Goal: Contribute content

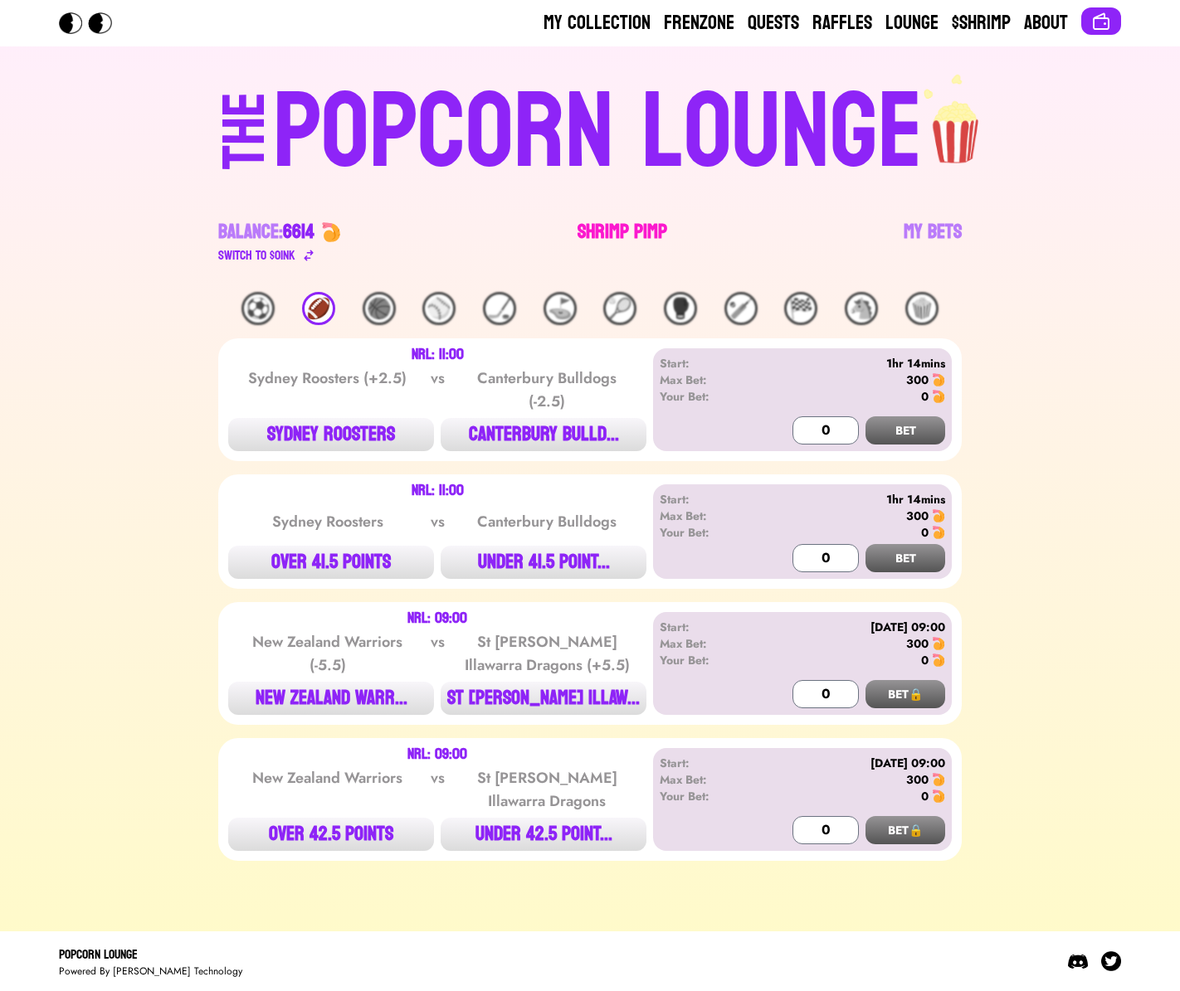
click at [625, 231] on link "Shrimp Pimp" at bounding box center [622, 242] width 90 height 46
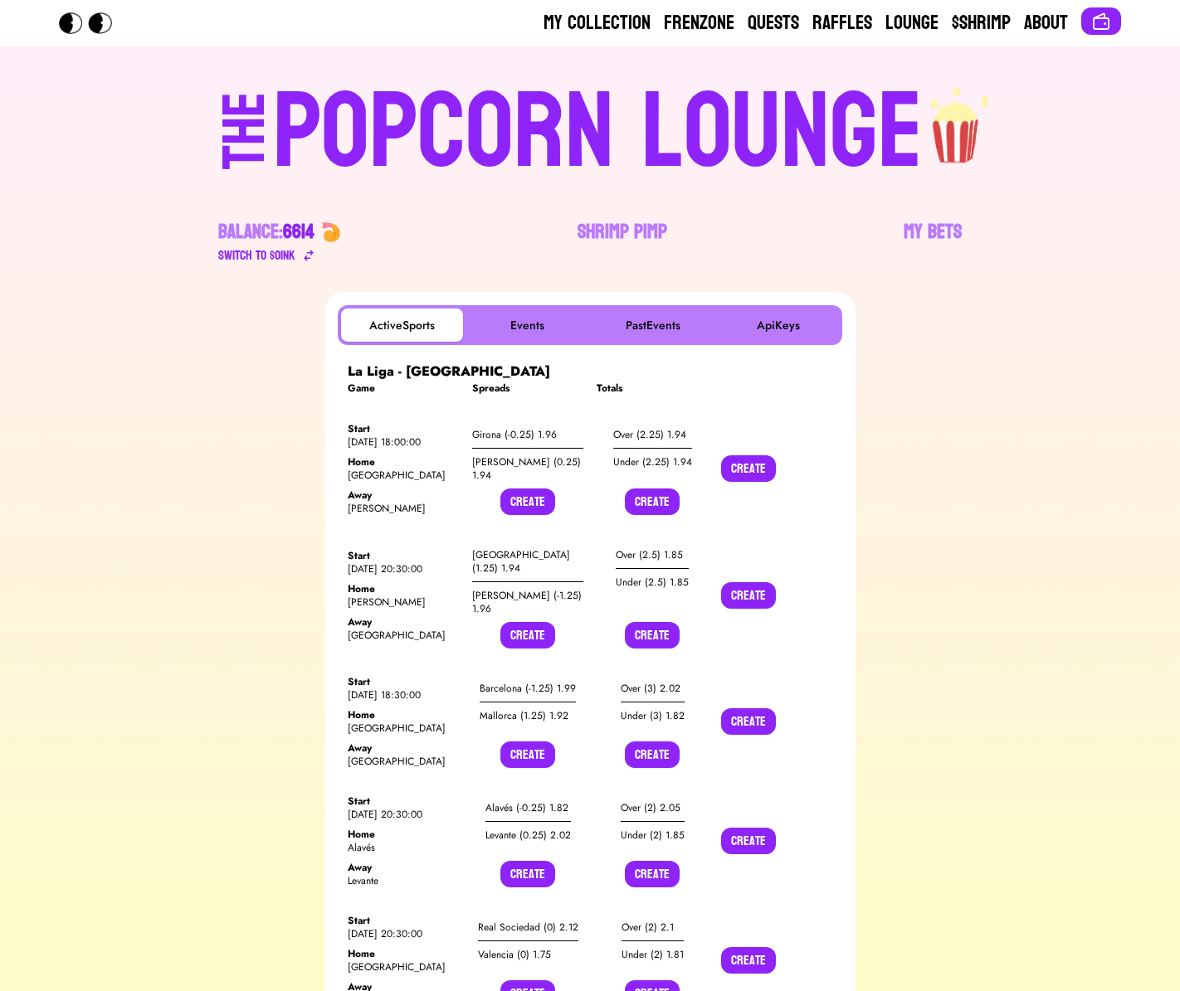
click at [513, 507] on button "Create" at bounding box center [527, 502] width 55 height 27
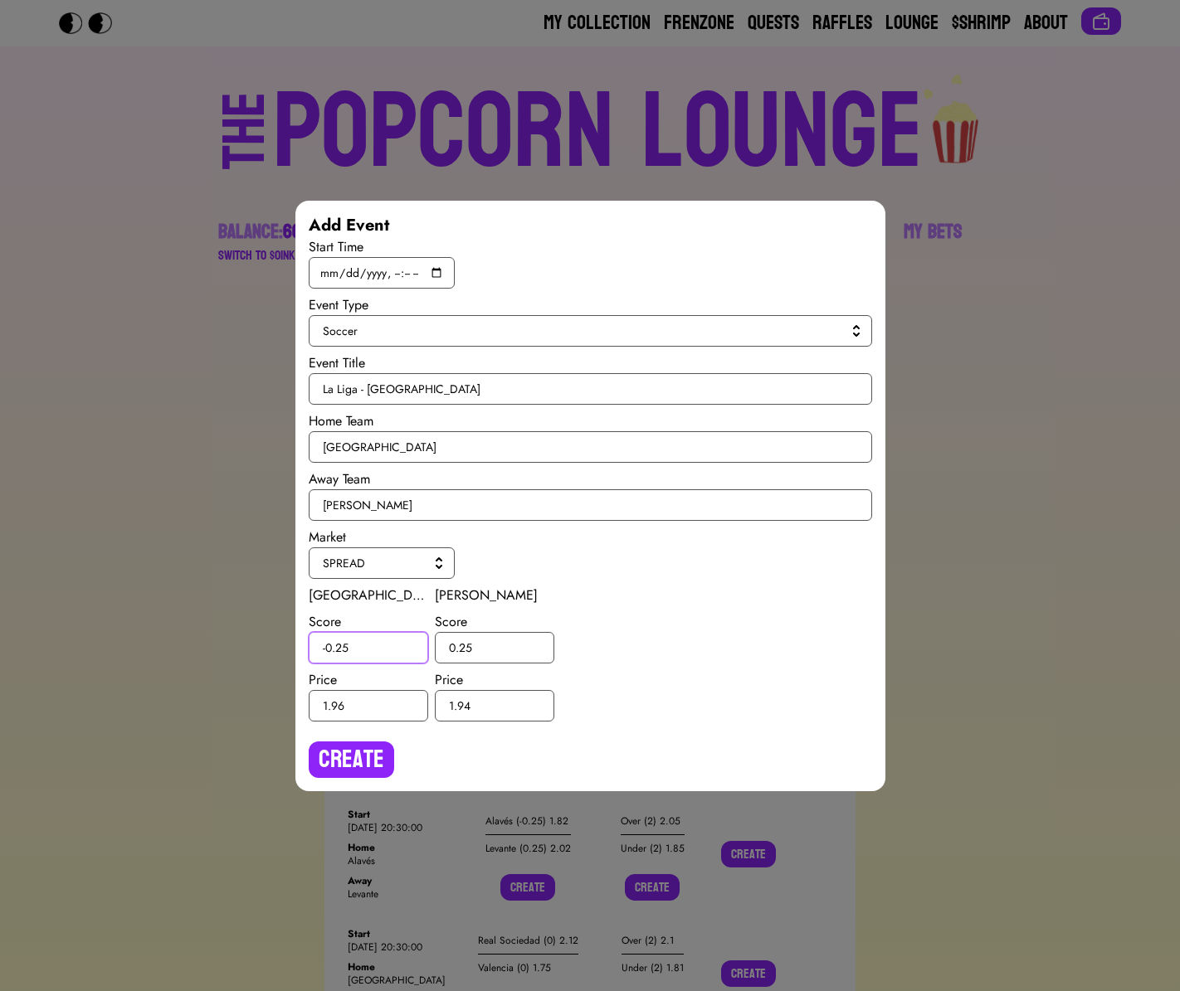
click at [340, 644] on input "-0.25" at bounding box center [368, 648] width 119 height 32
type input "-0.5"
click at [461, 647] on input "0.25" at bounding box center [494, 648] width 119 height 32
click at [463, 646] on input "0.25" at bounding box center [494, 648] width 119 height 32
type input "0.5"
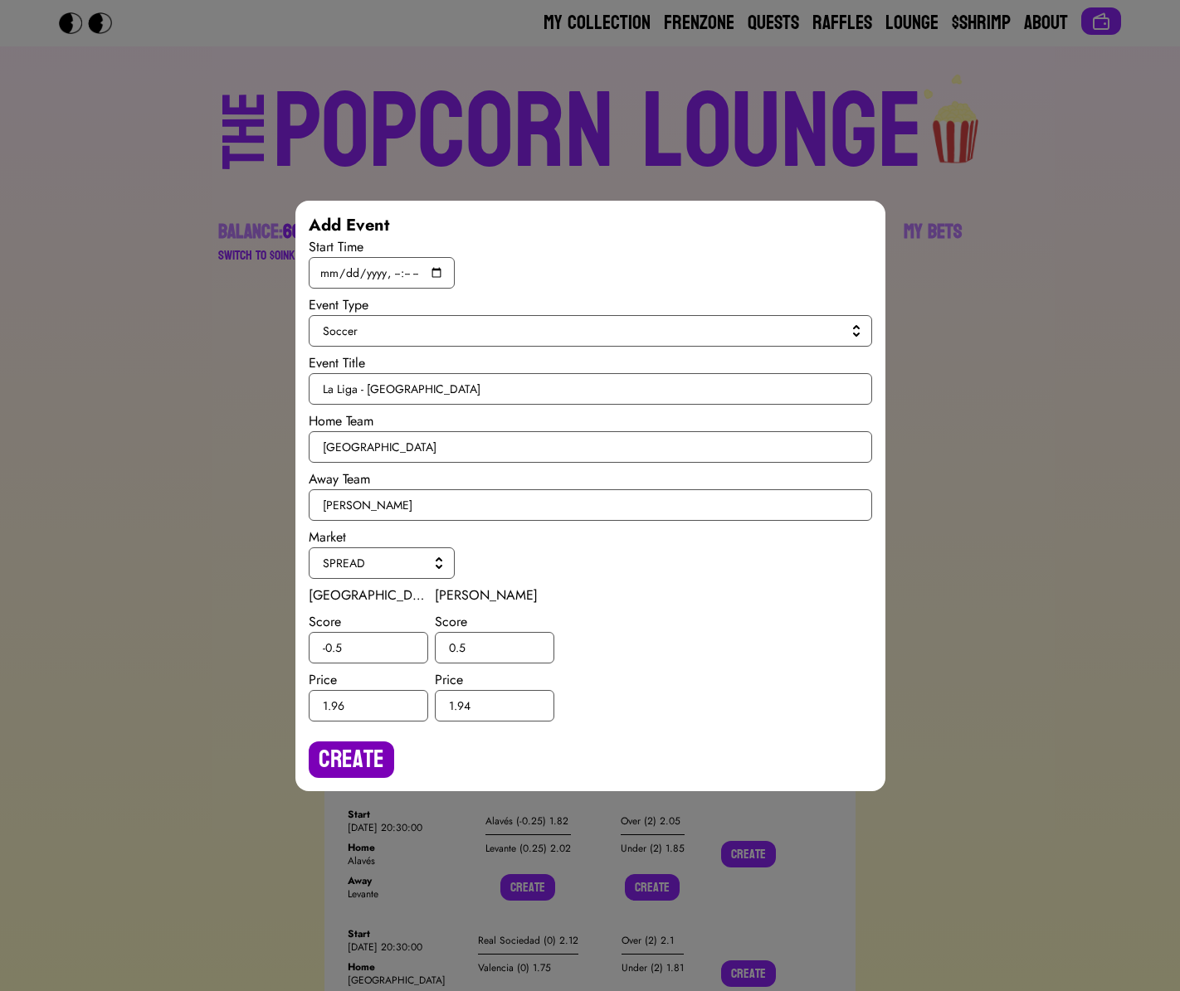
click at [360, 750] on button "Create" at bounding box center [351, 760] width 85 height 36
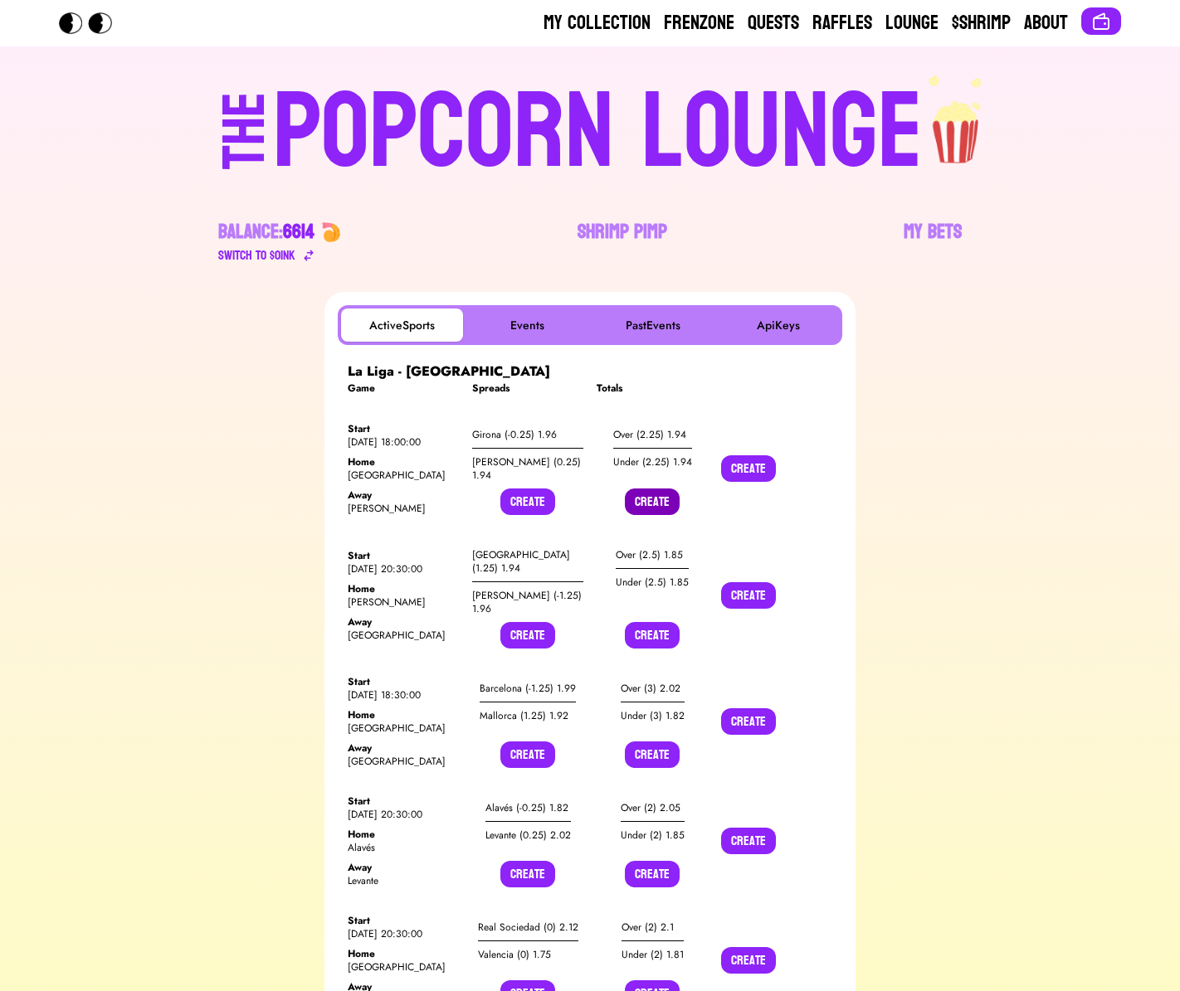
click at [654, 503] on button "Create" at bounding box center [652, 502] width 55 height 27
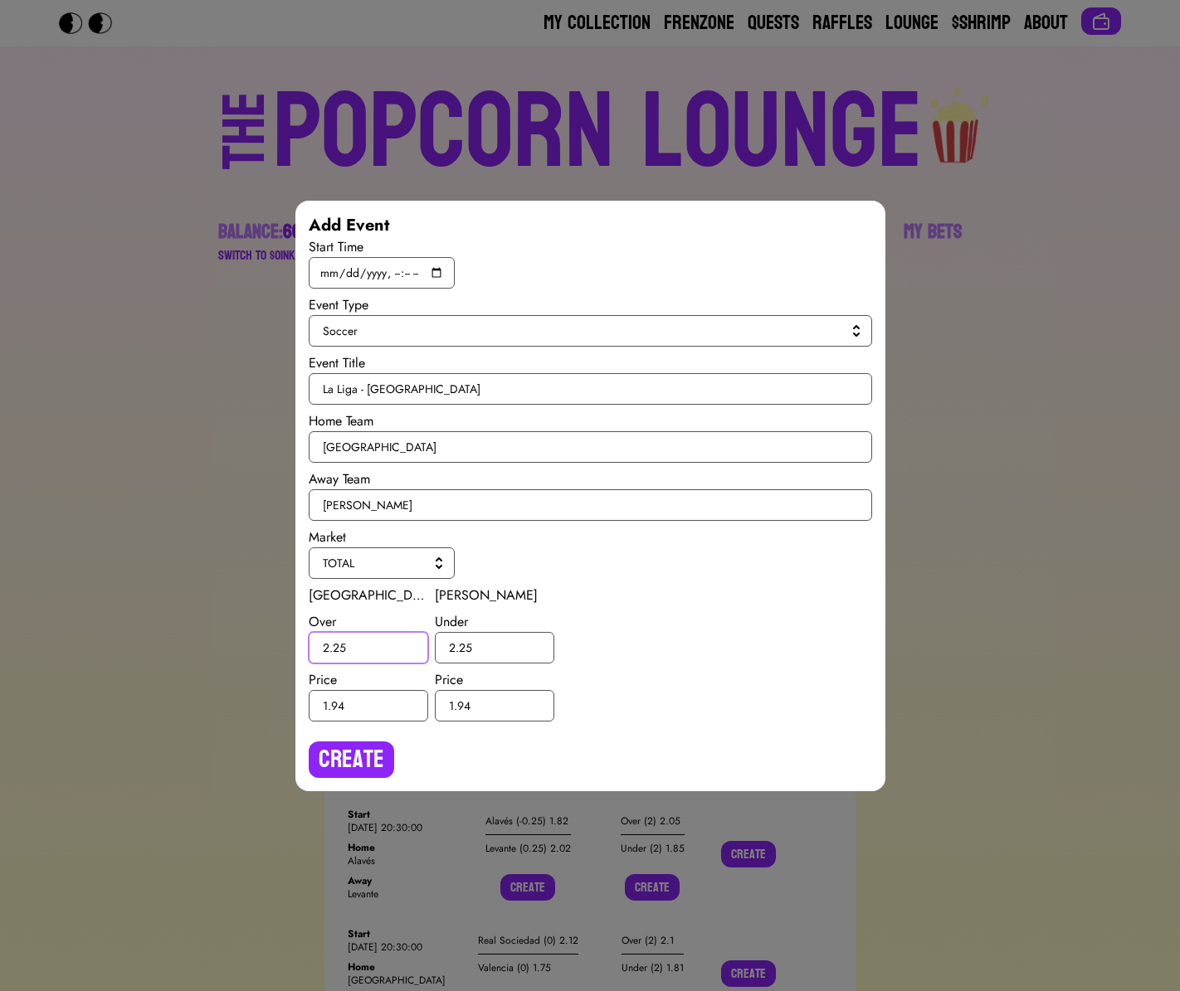
click at [340, 646] on input "2.25" at bounding box center [368, 648] width 119 height 32
type input "2.5"
click at [463, 648] on input "2.25" at bounding box center [494, 648] width 119 height 32
type input "2.5"
click at [357, 755] on button "Create" at bounding box center [351, 760] width 85 height 36
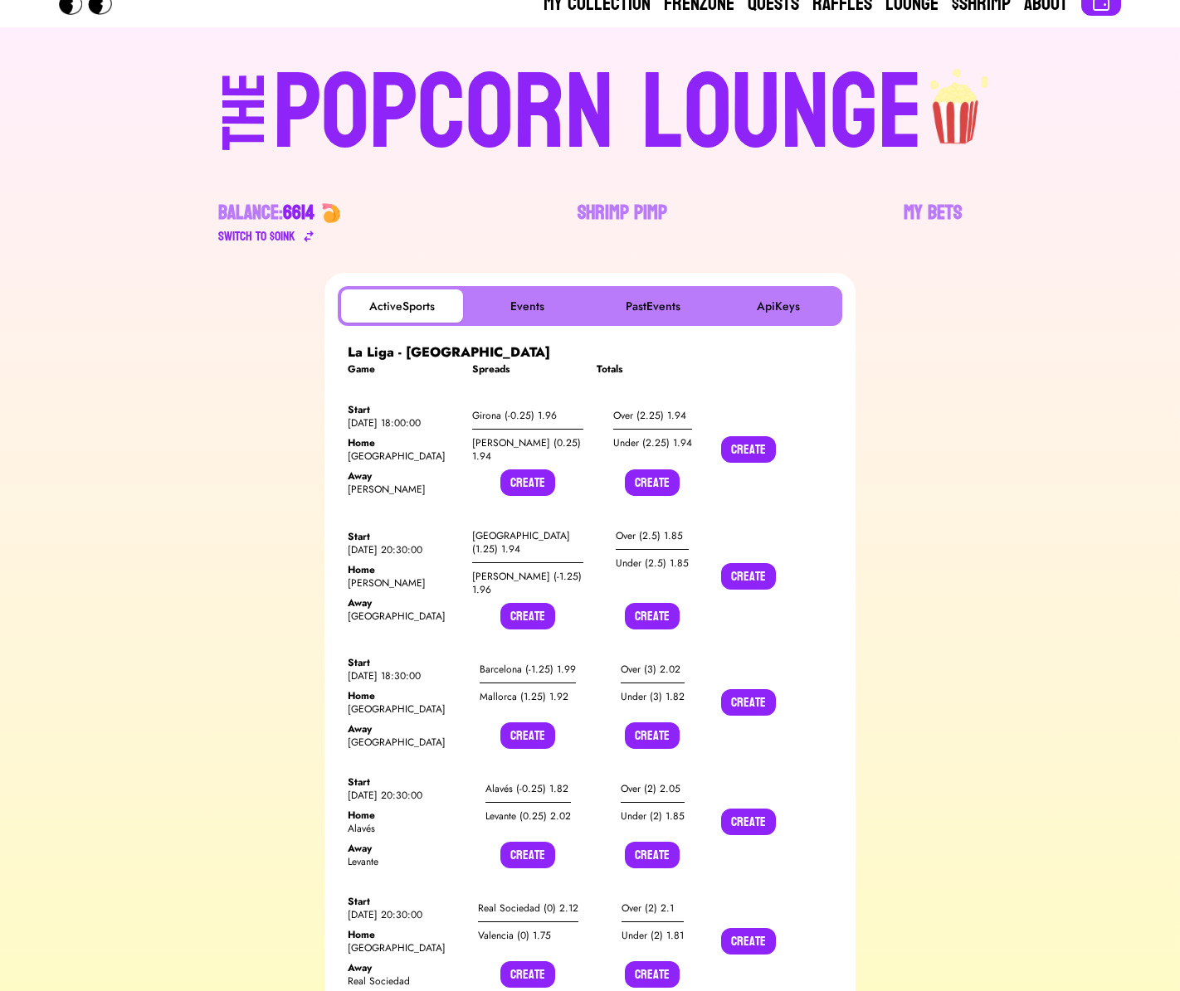
scroll to position [32, 0]
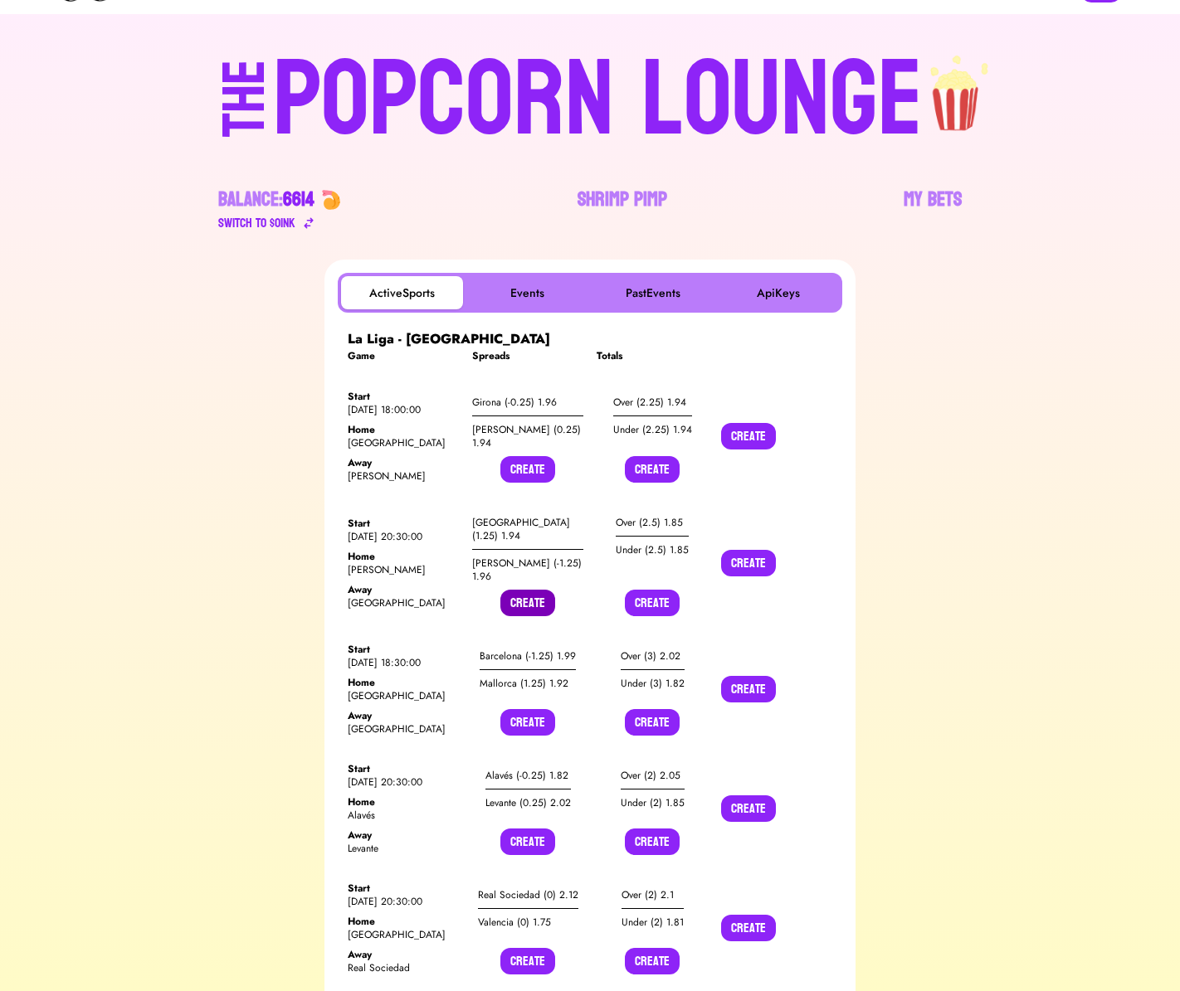
click at [535, 593] on button "Create" at bounding box center [527, 603] width 55 height 27
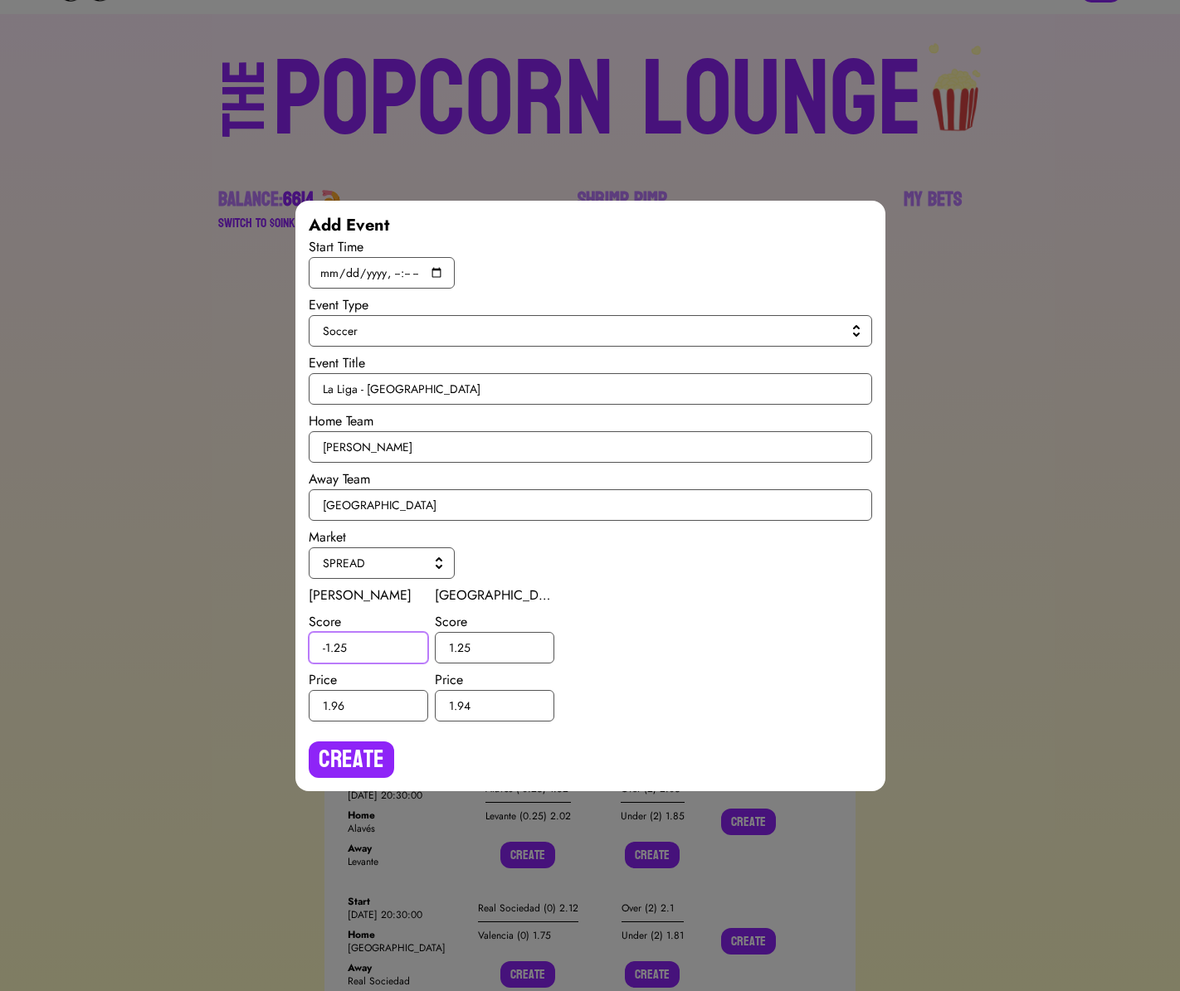
click at [339, 646] on input "-1.25" at bounding box center [368, 648] width 119 height 32
type input "-1.5"
click at [466, 645] on input "1.25" at bounding box center [494, 648] width 119 height 32
type input "1.5"
click at [343, 750] on button "Create" at bounding box center [351, 760] width 85 height 36
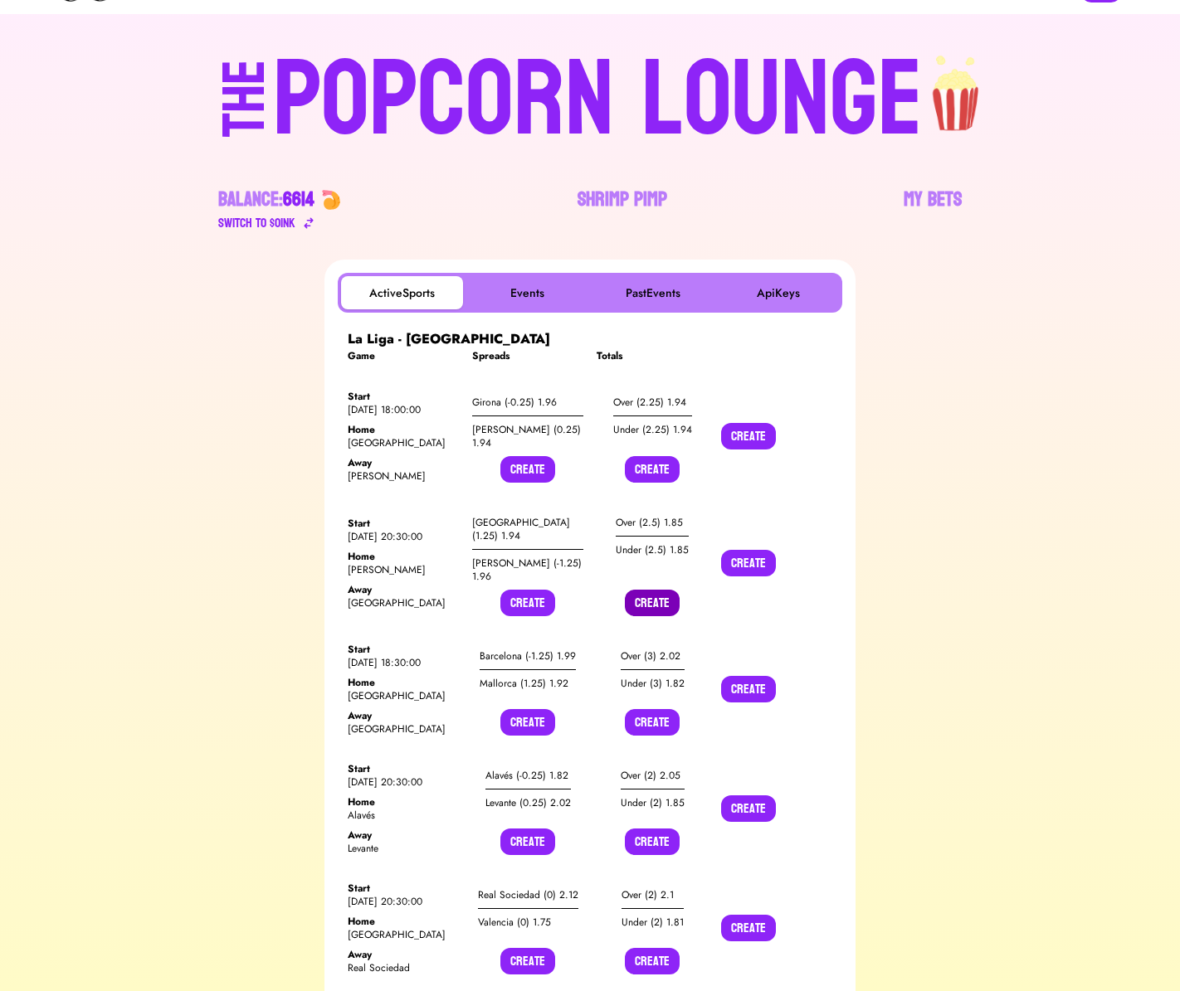
click at [652, 591] on button "Create" at bounding box center [652, 603] width 55 height 27
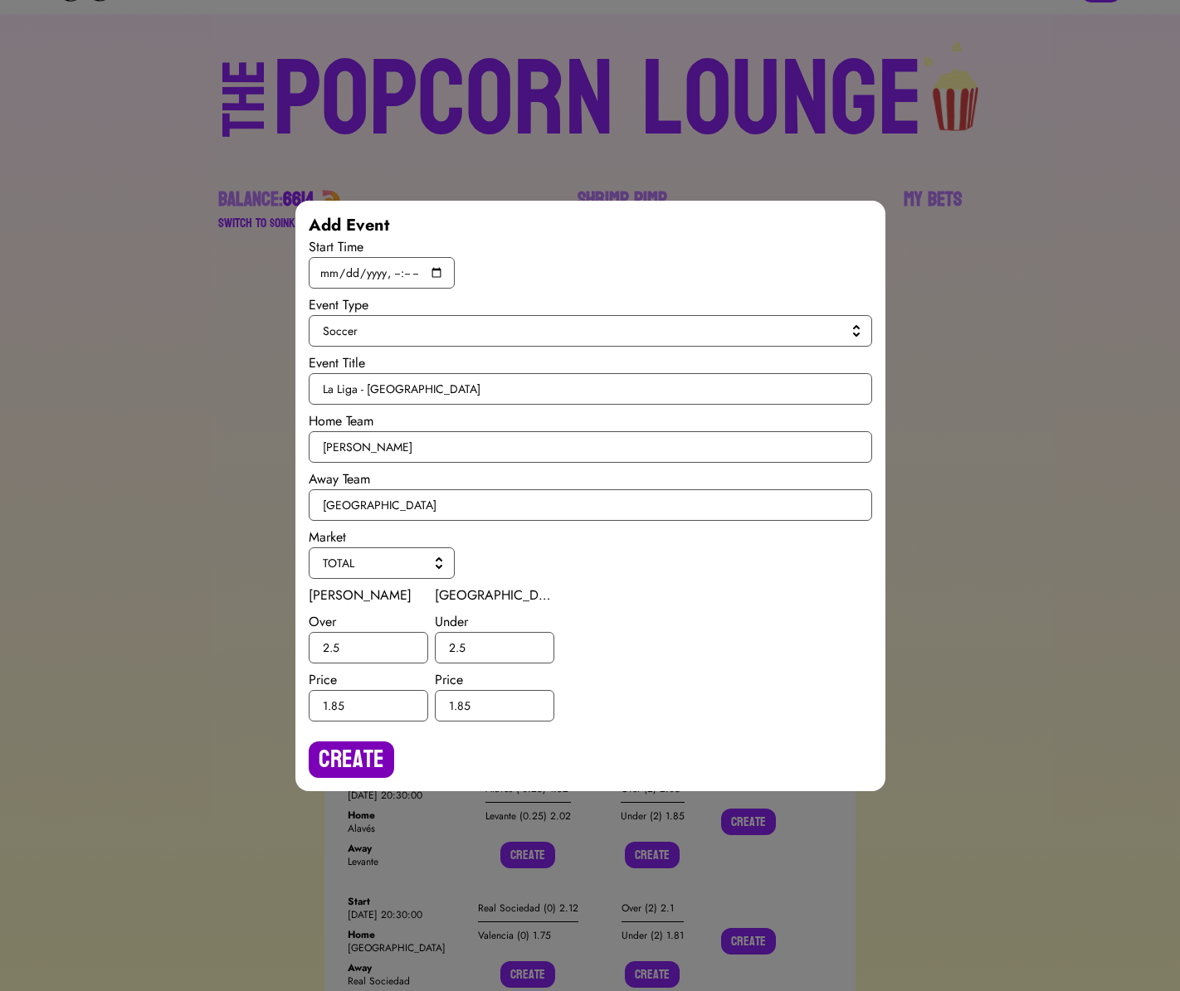
click at [362, 742] on button "Create" at bounding box center [351, 760] width 85 height 36
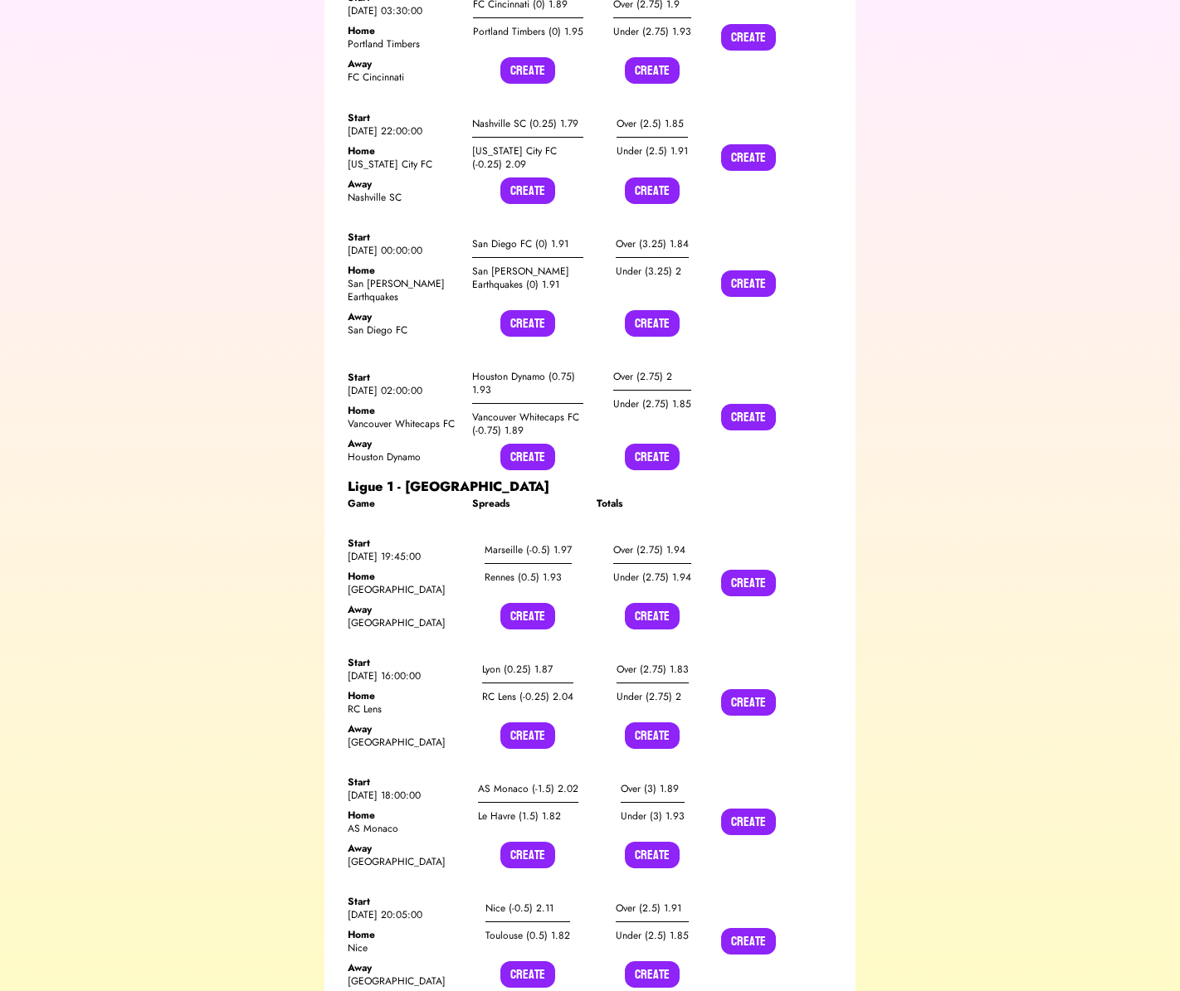
scroll to position [10422, 0]
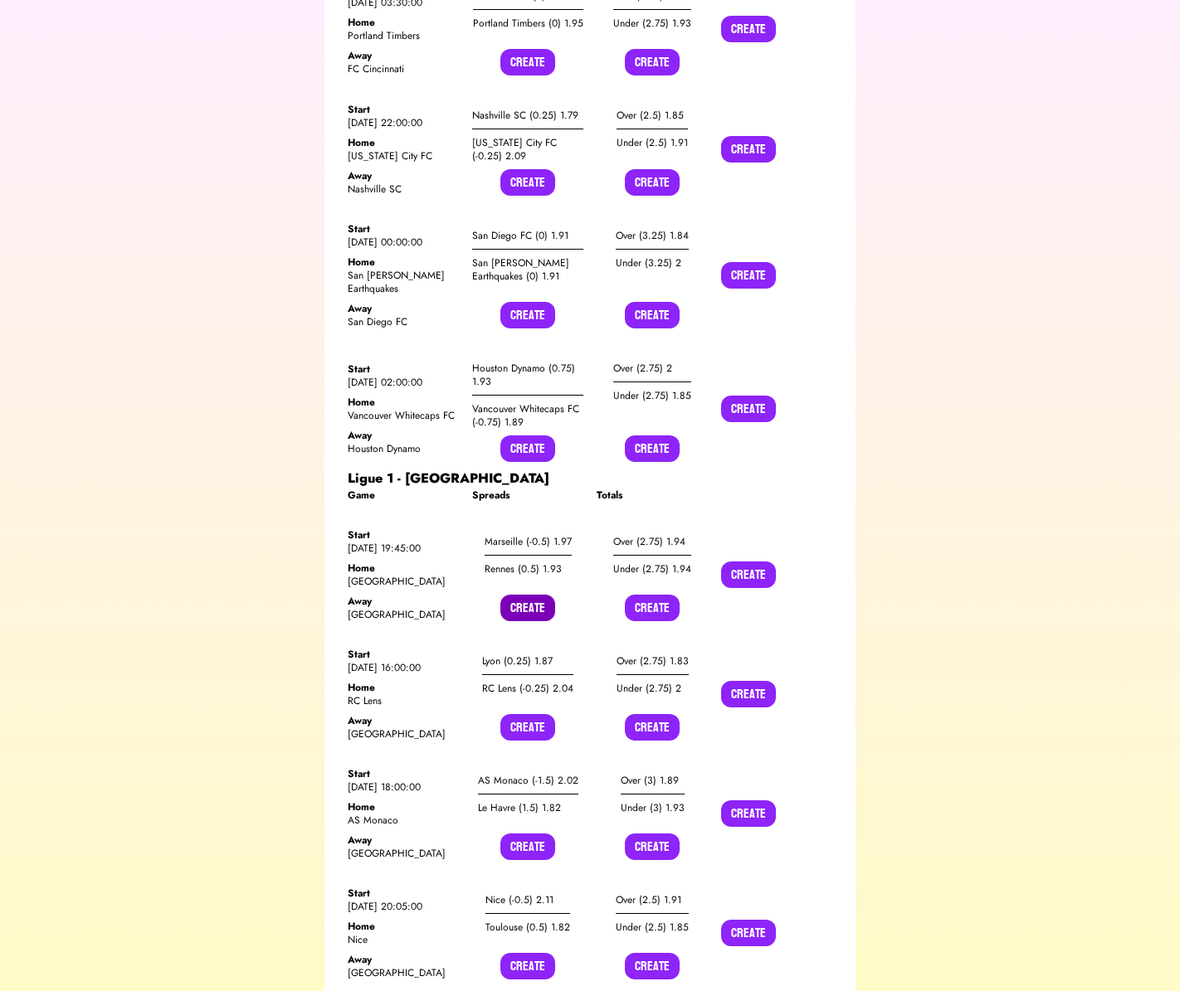
click at [534, 595] on button "Create" at bounding box center [527, 608] width 55 height 27
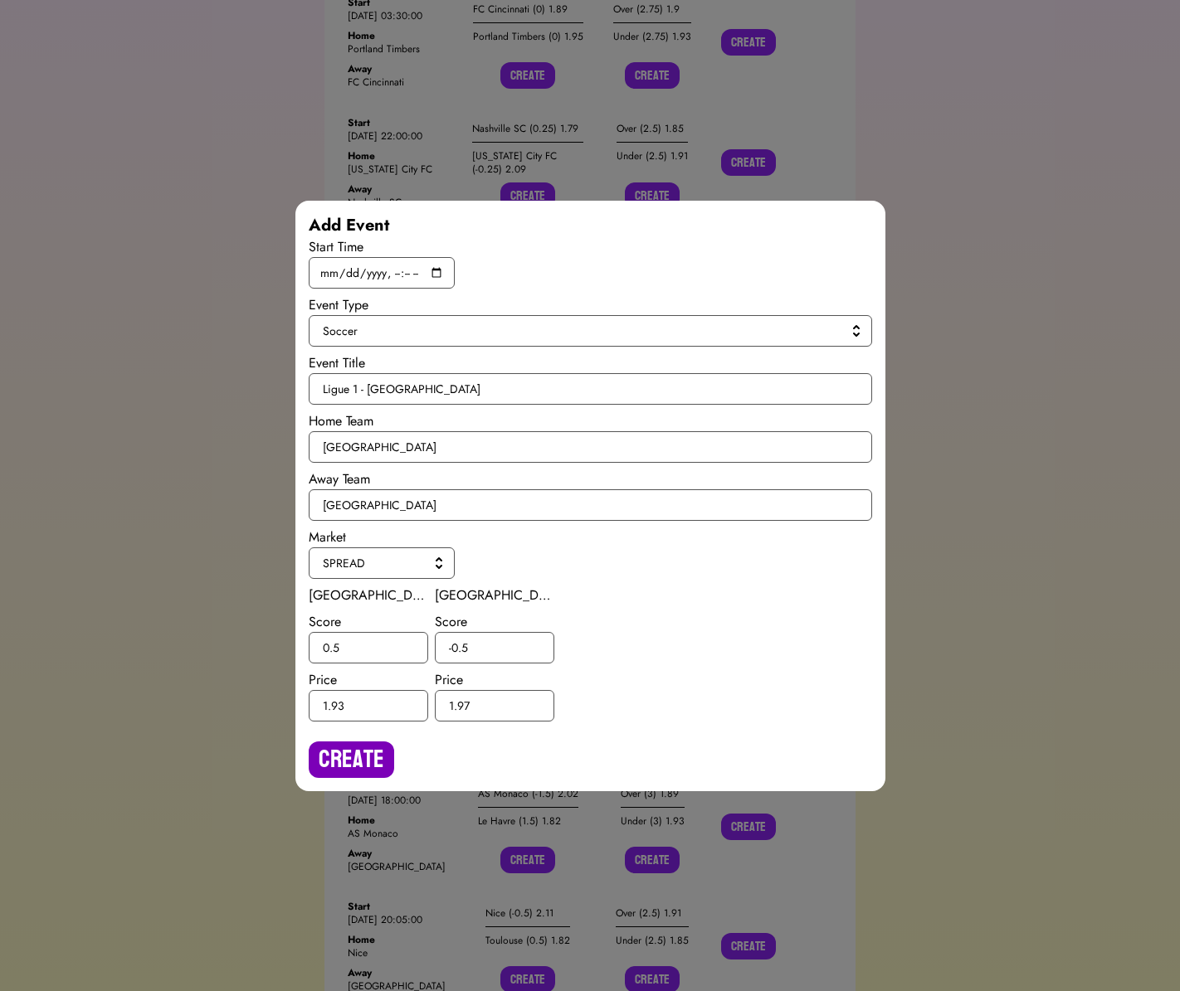
click at [354, 751] on button "Create" at bounding box center [351, 760] width 85 height 36
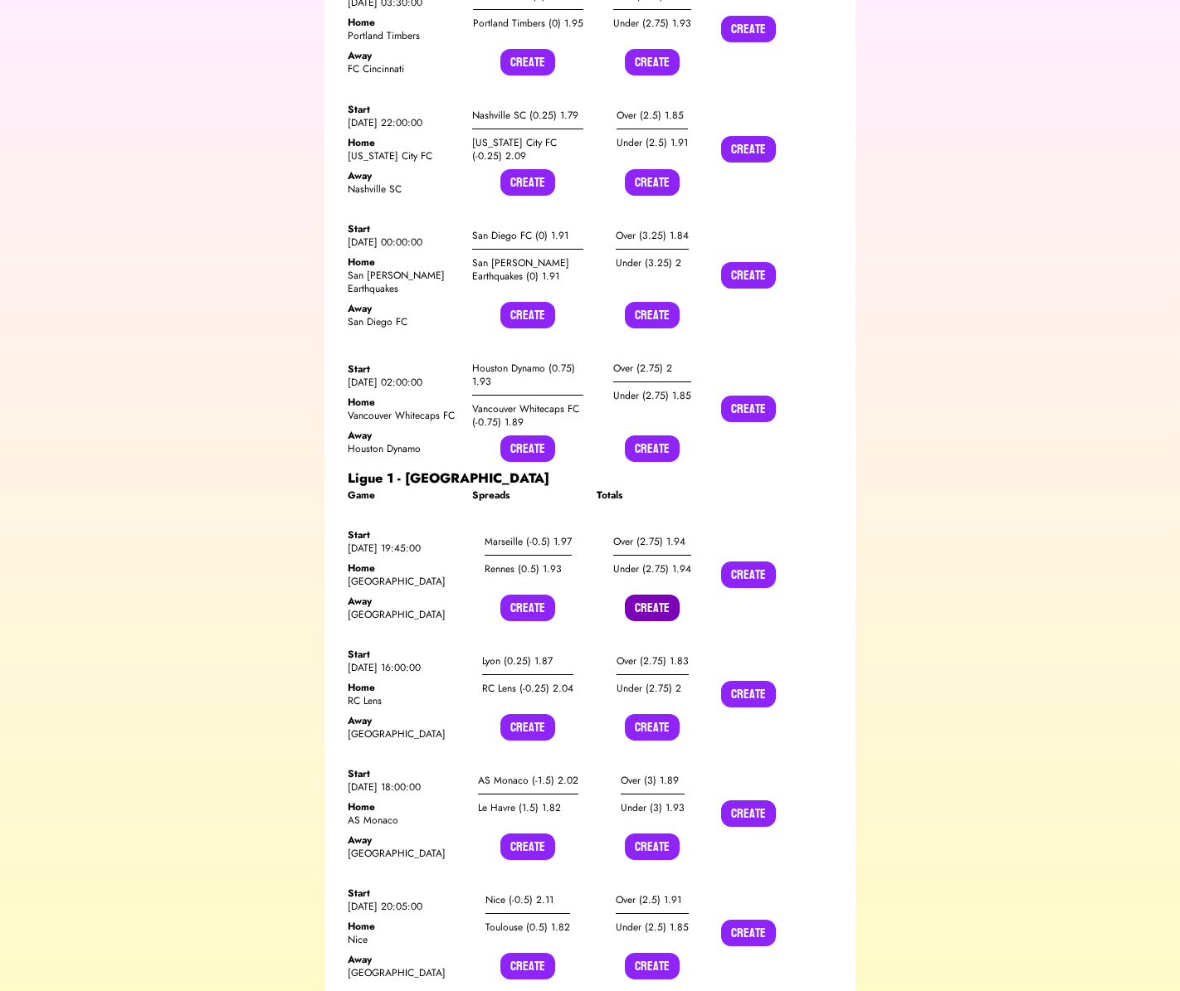
click at [649, 595] on button "Create" at bounding box center [652, 608] width 55 height 27
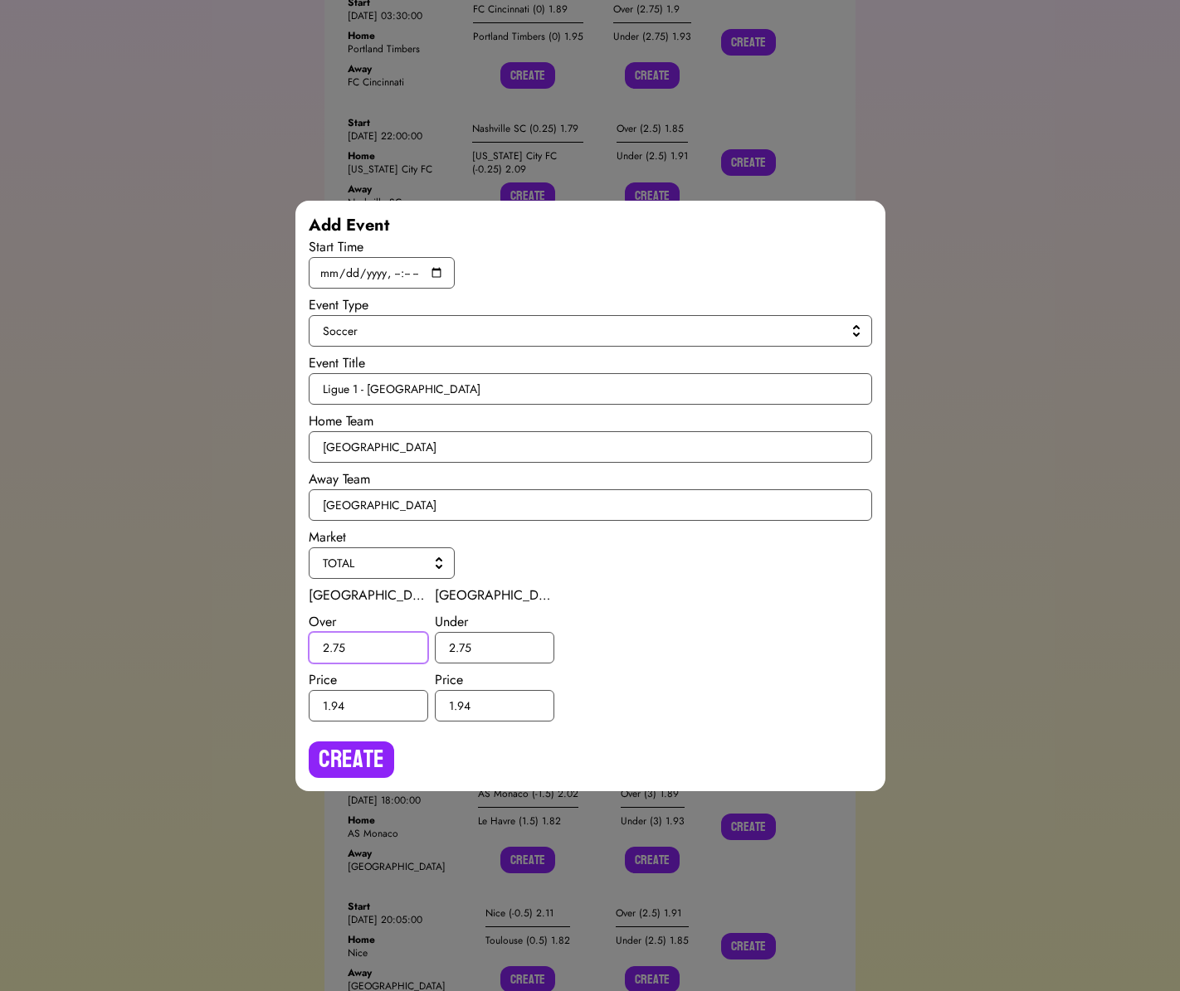
click at [338, 650] on input "2.75" at bounding box center [368, 648] width 119 height 32
type input "2.5"
click at [463, 645] on input "2.75" at bounding box center [494, 648] width 119 height 32
type input "2.5"
click at [361, 752] on button "Create" at bounding box center [351, 760] width 85 height 36
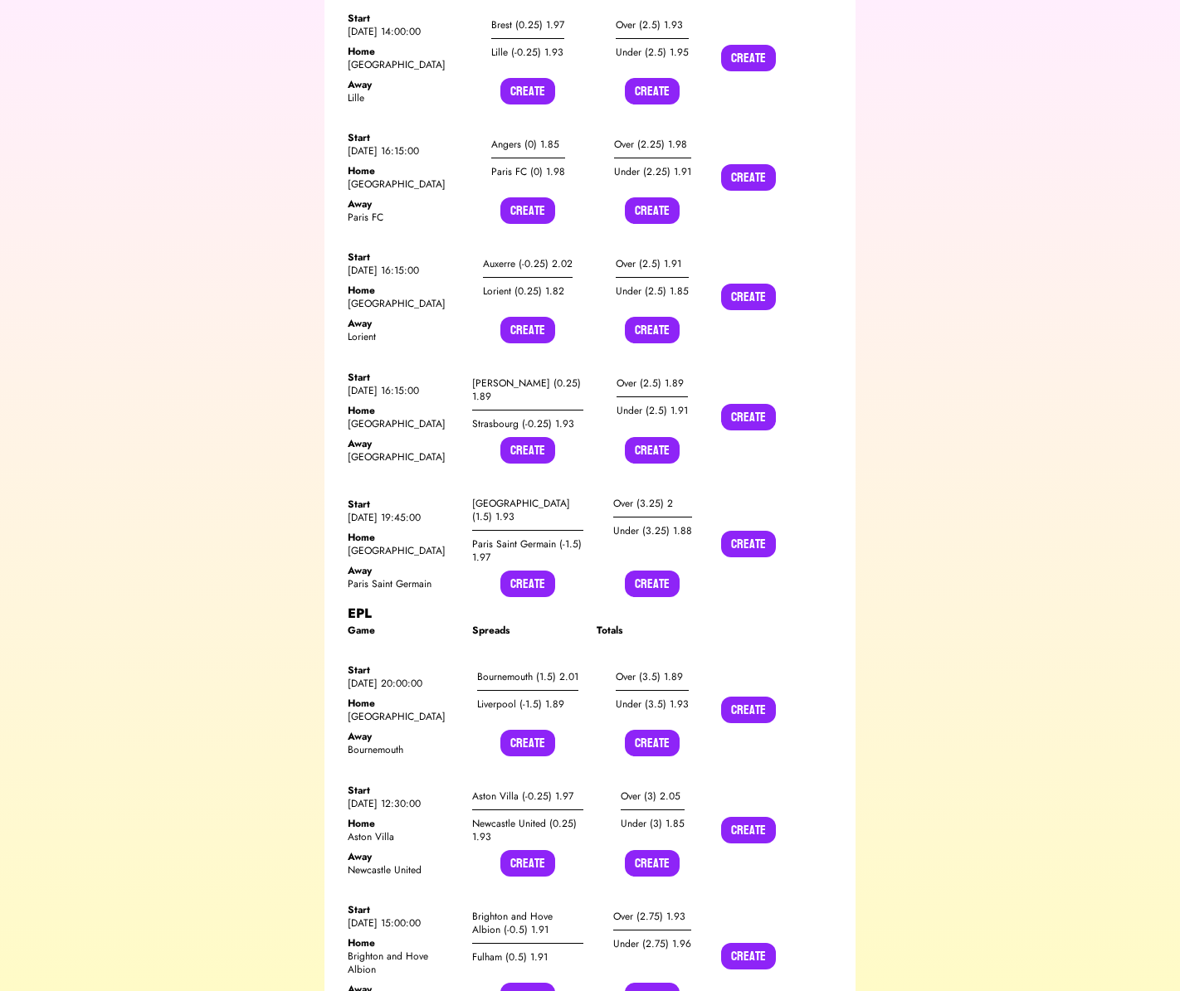
scroll to position [11452, 0]
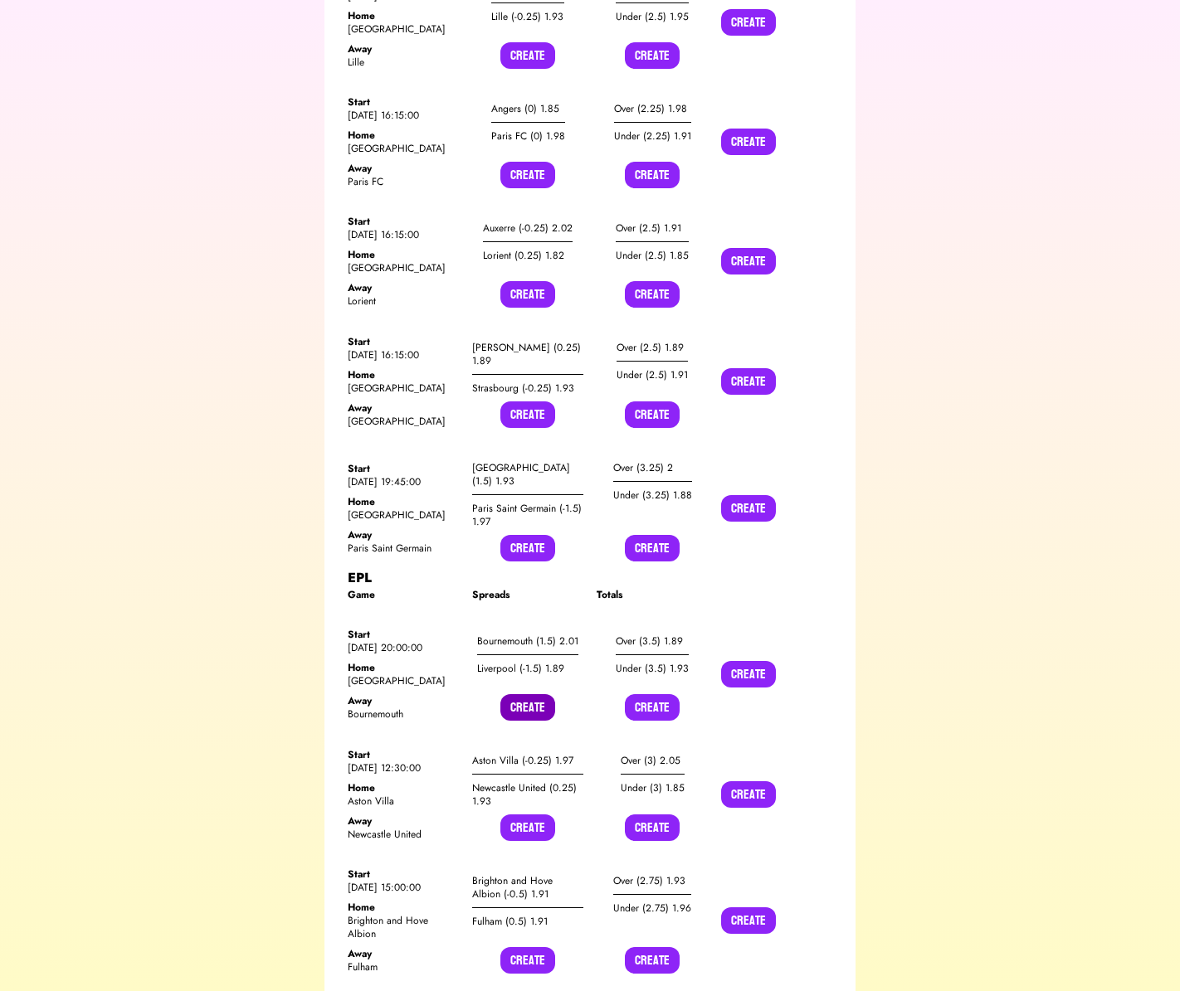
click at [529, 694] on button "Create" at bounding box center [527, 707] width 55 height 27
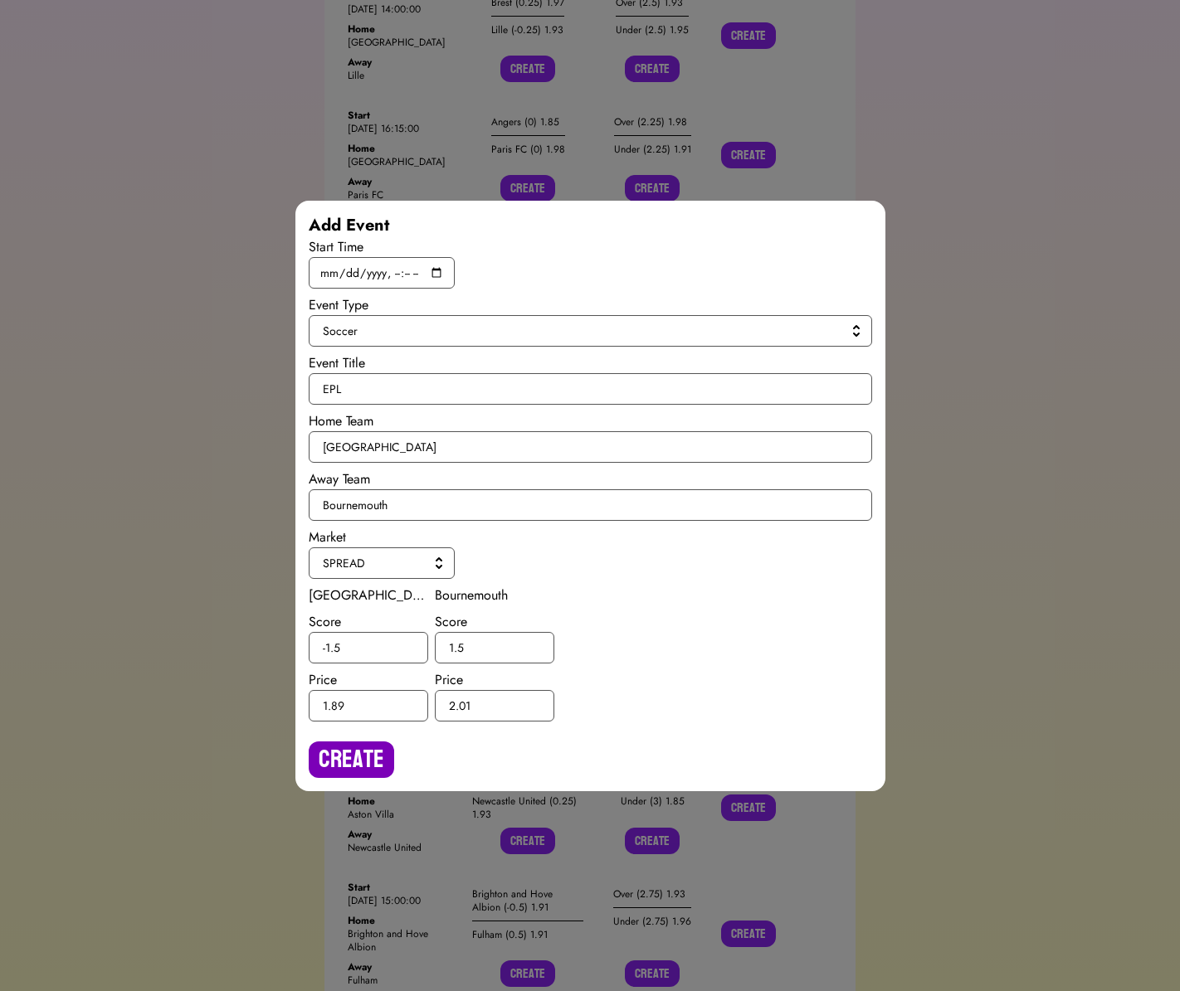
click at [347, 756] on button "Create" at bounding box center [351, 760] width 85 height 36
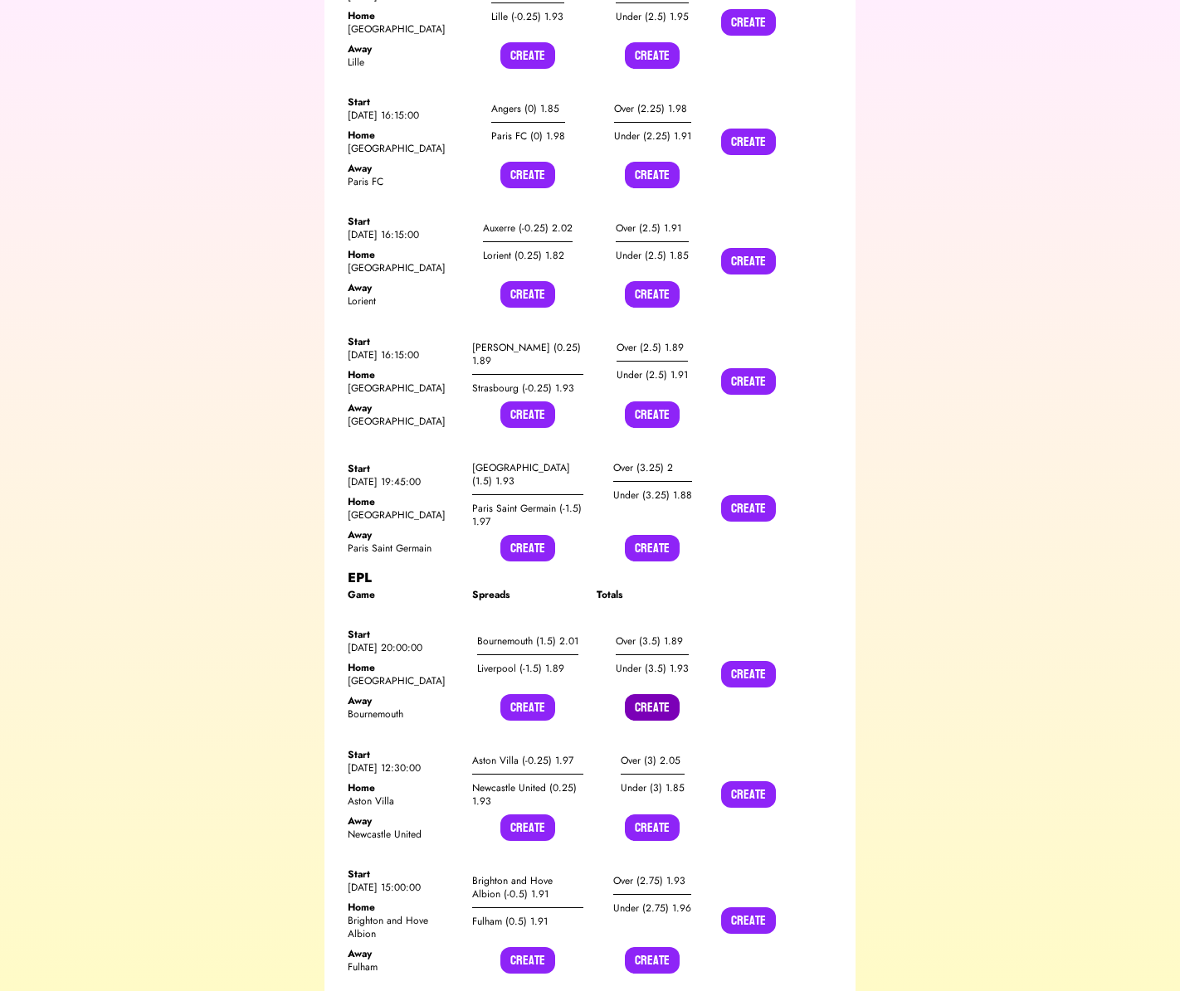
click at [648, 694] on button "Create" at bounding box center [652, 707] width 55 height 27
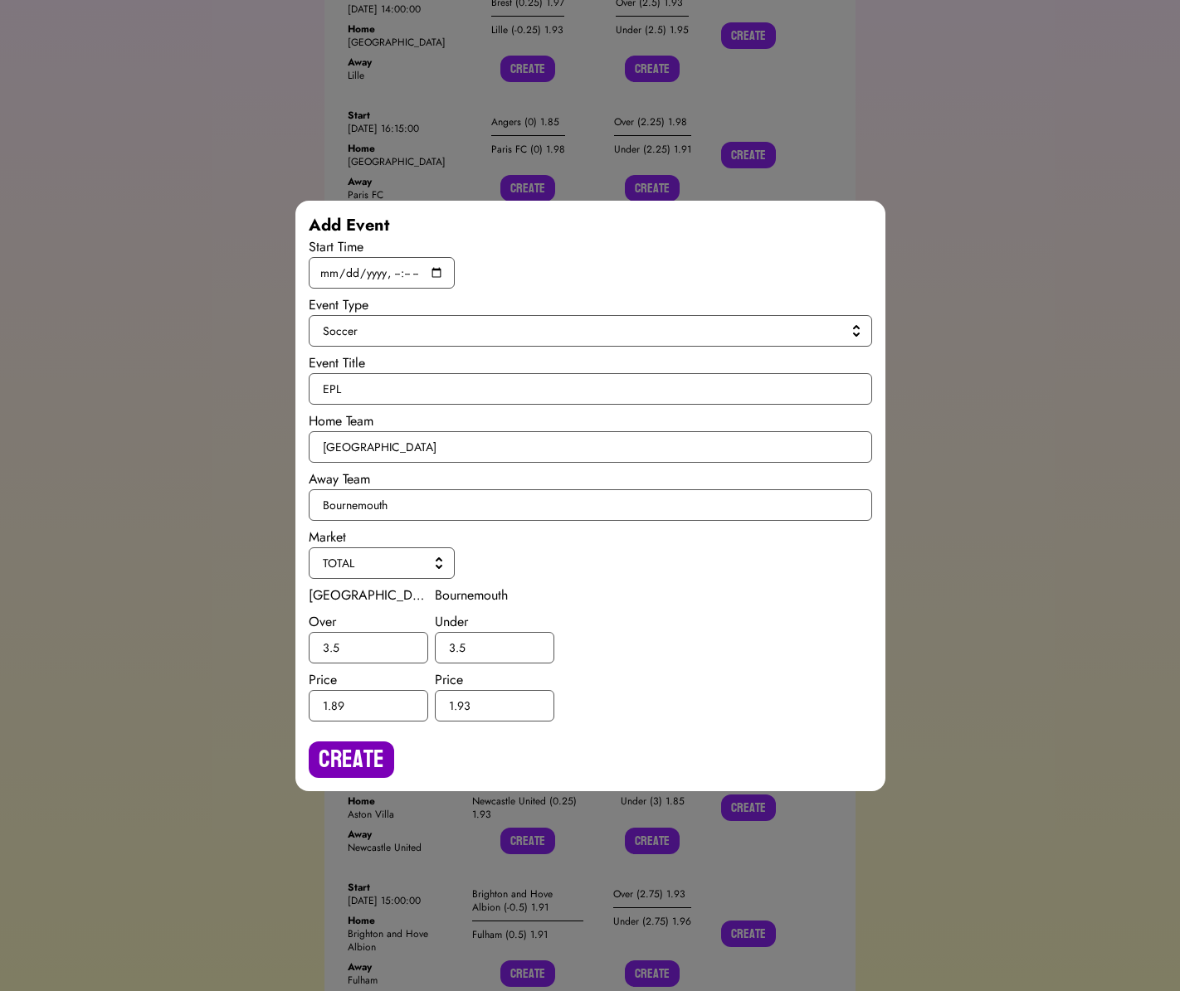
click at [340, 769] on button "Create" at bounding box center [351, 760] width 85 height 36
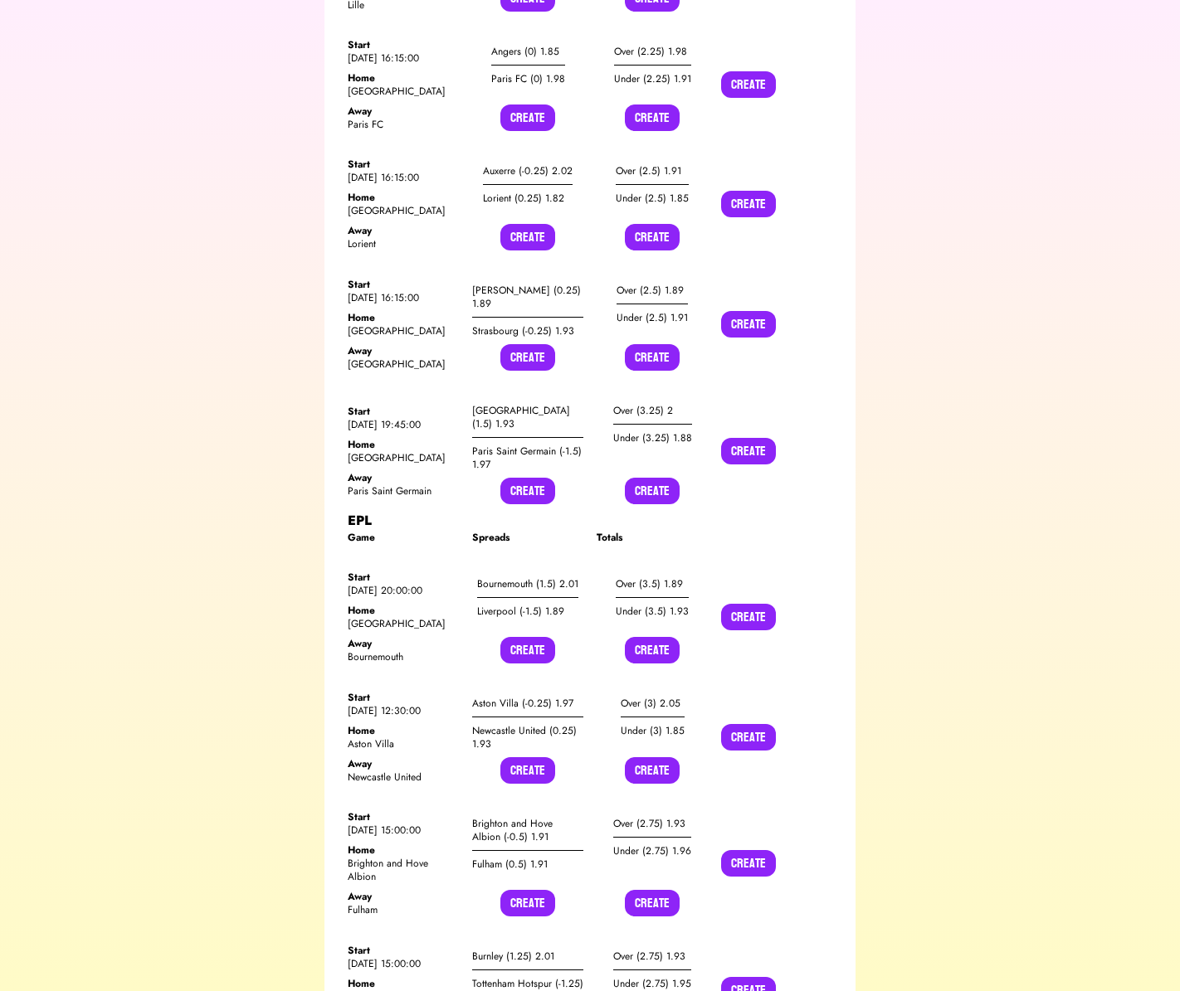
scroll to position [11110, 0]
